Goal: Task Accomplishment & Management: Manage account settings

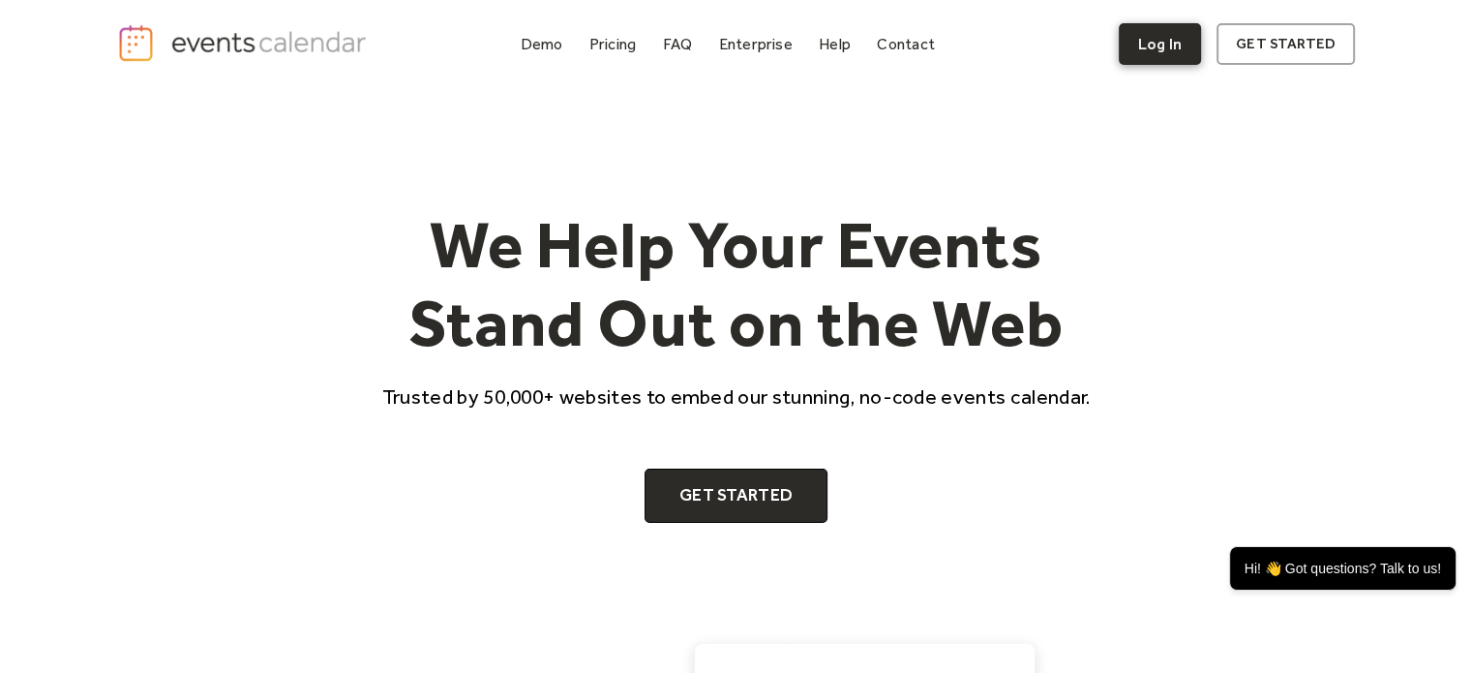
click at [1157, 48] on link "Log In" at bounding box center [1160, 44] width 82 height 42
click at [1165, 55] on link "Log In" at bounding box center [1160, 44] width 82 height 42
click at [1161, 49] on link "Log In" at bounding box center [1160, 44] width 82 height 42
